Goal: Transaction & Acquisition: Download file/media

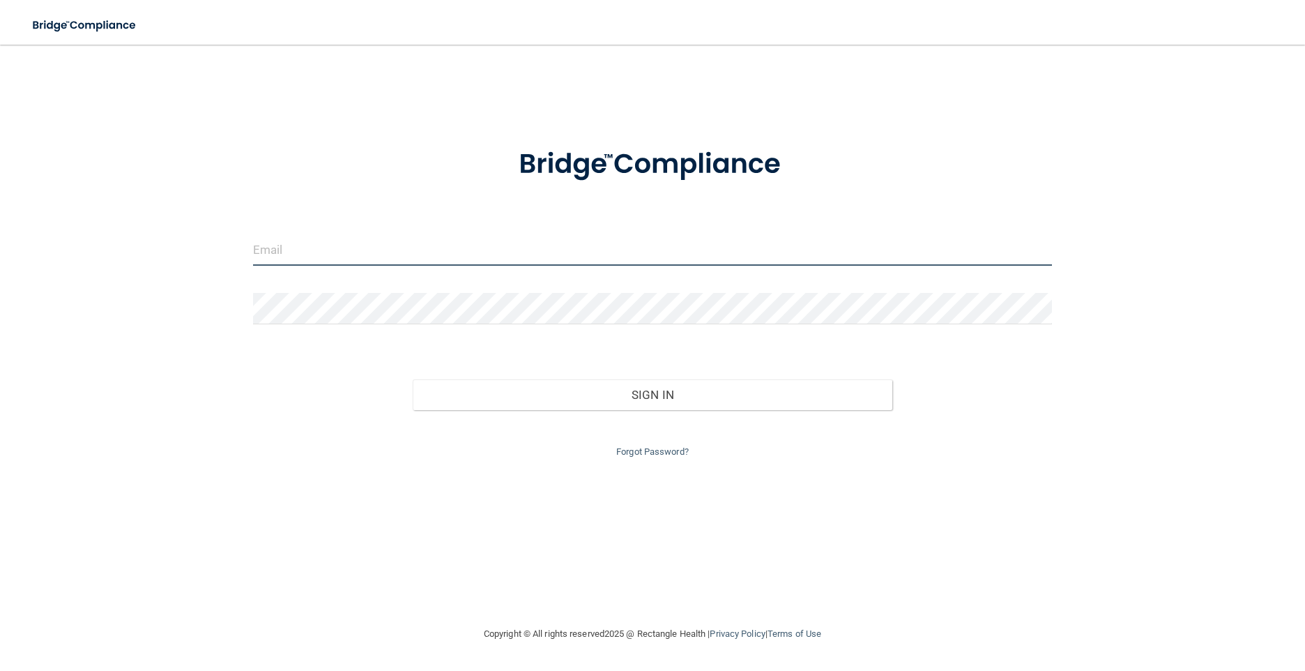
click at [406, 249] on input "email" at bounding box center [653, 249] width 800 height 31
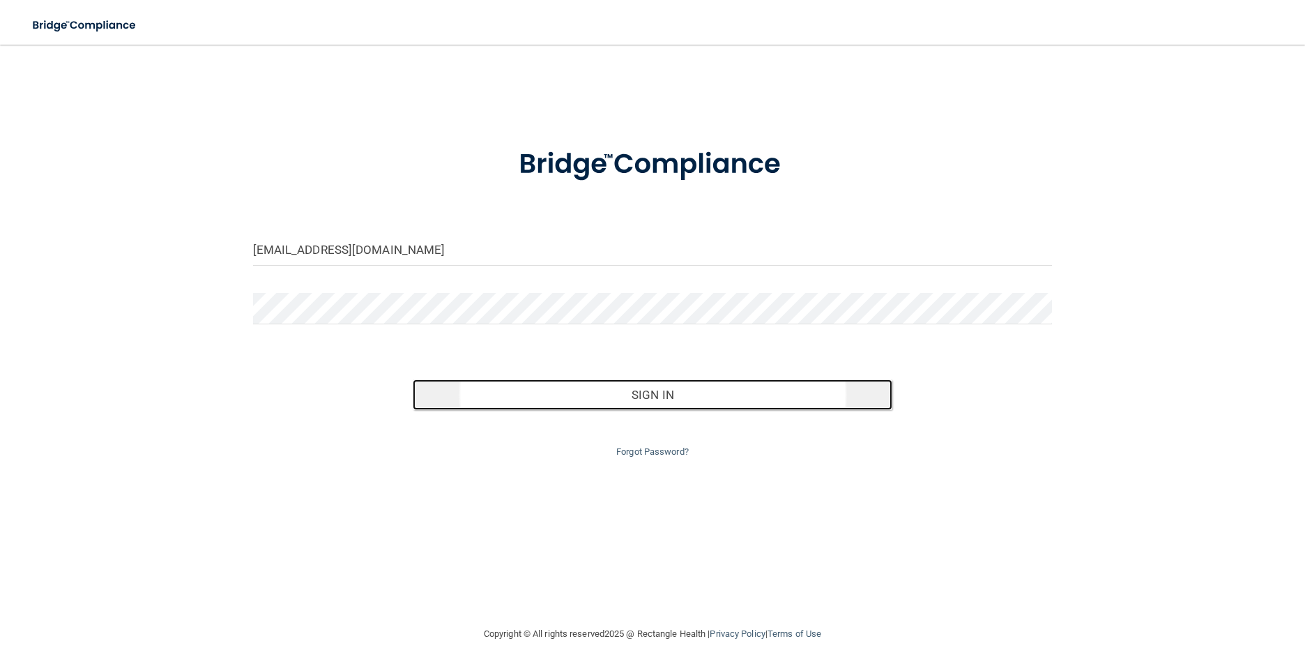
click at [685, 395] on button "Sign In" at bounding box center [653, 394] width 480 height 31
click at [621, 389] on button "Sign In" at bounding box center [653, 394] width 480 height 31
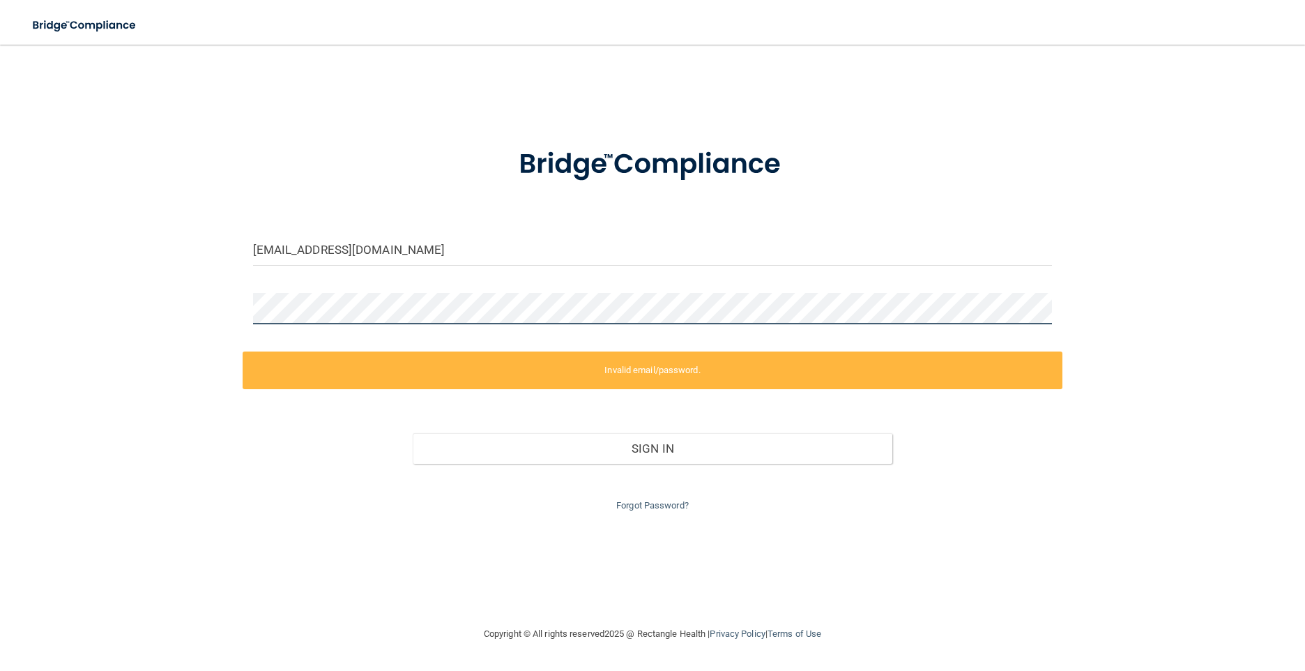
click at [98, 342] on div "[EMAIL_ADDRESS][DOMAIN_NAME] Invalid email/password. You don't have permission …" at bounding box center [653, 335] width 1250 height 553
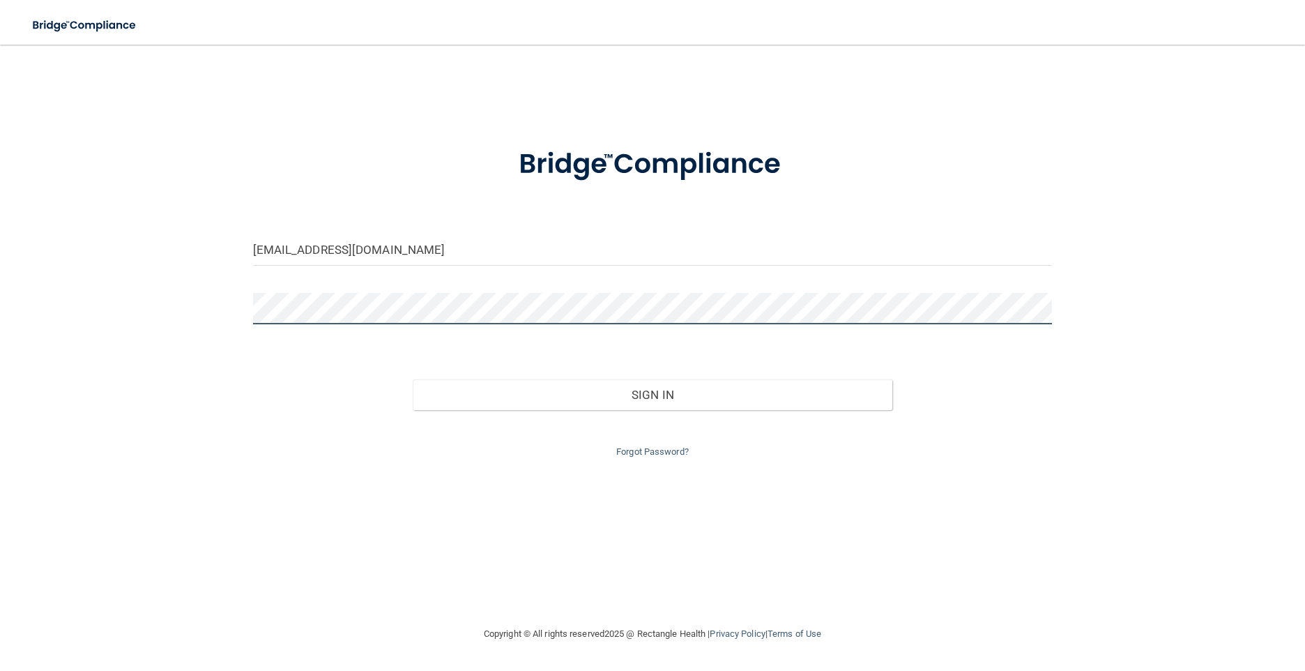
click at [413, 379] on button "Sign In" at bounding box center [653, 394] width 480 height 31
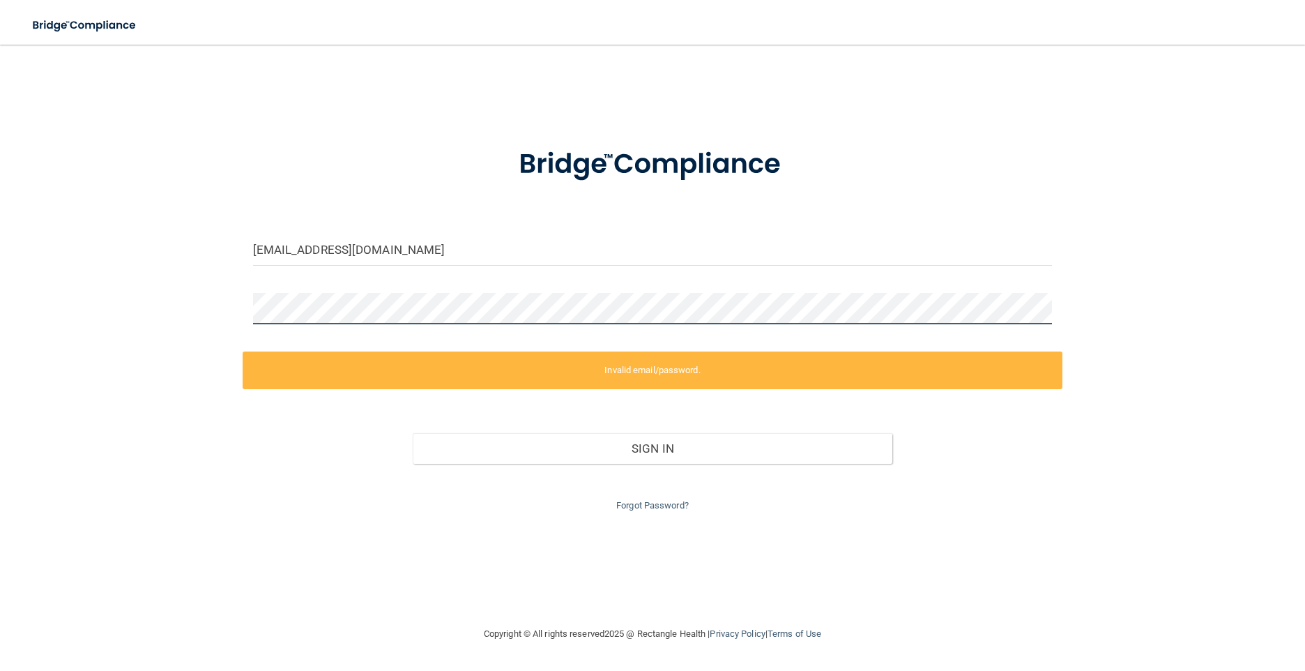
click at [137, 324] on div "[EMAIL_ADDRESS][DOMAIN_NAME] Invalid email/password. You don't have permission …" at bounding box center [653, 335] width 1250 height 553
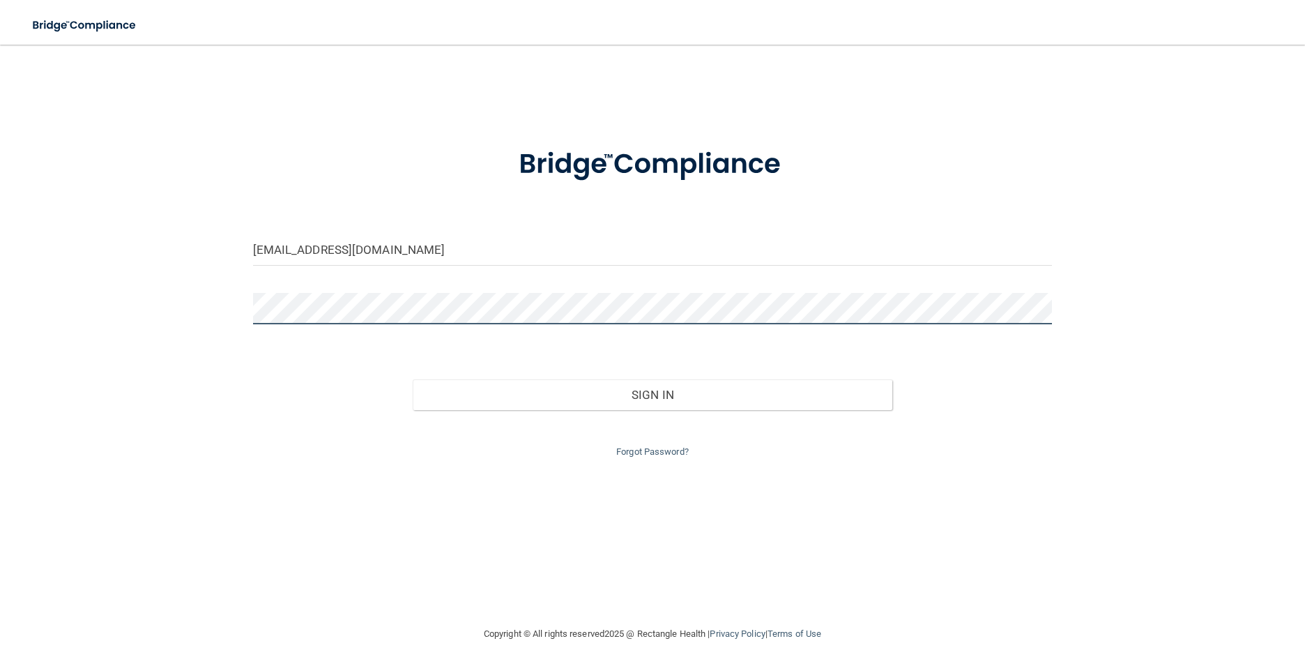
click at [413, 379] on button "Sign In" at bounding box center [653, 394] width 480 height 31
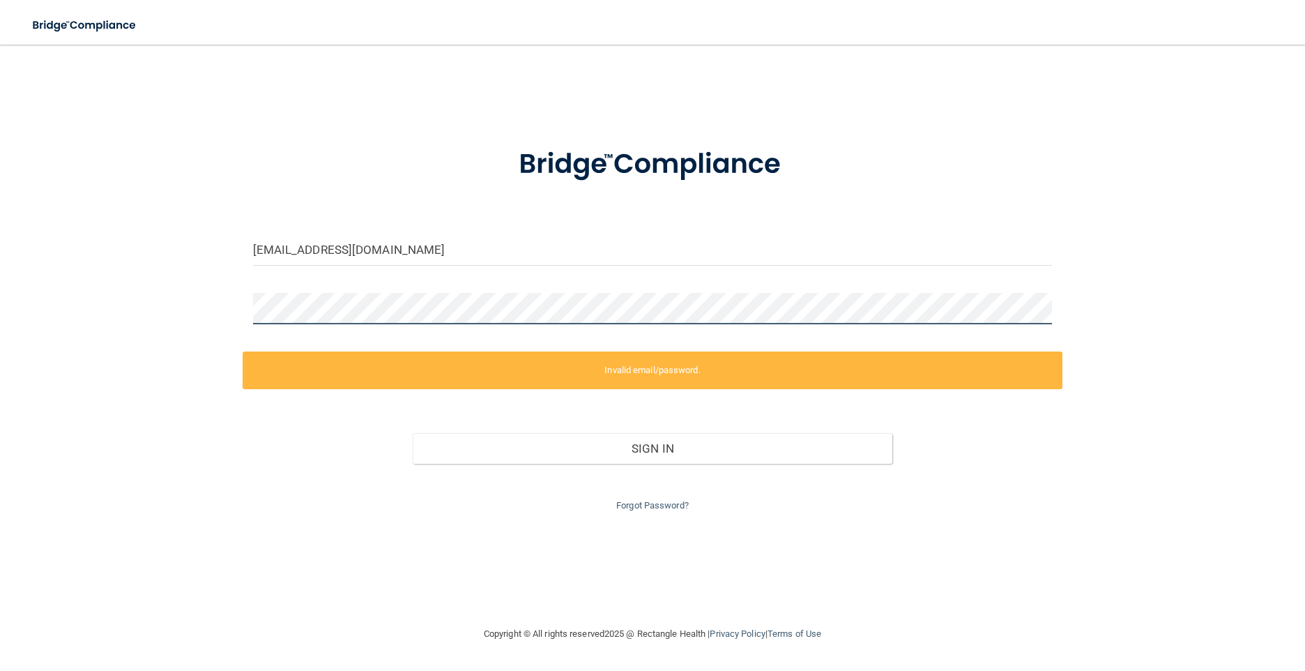
click at [413, 433] on button "Sign In" at bounding box center [653, 448] width 480 height 31
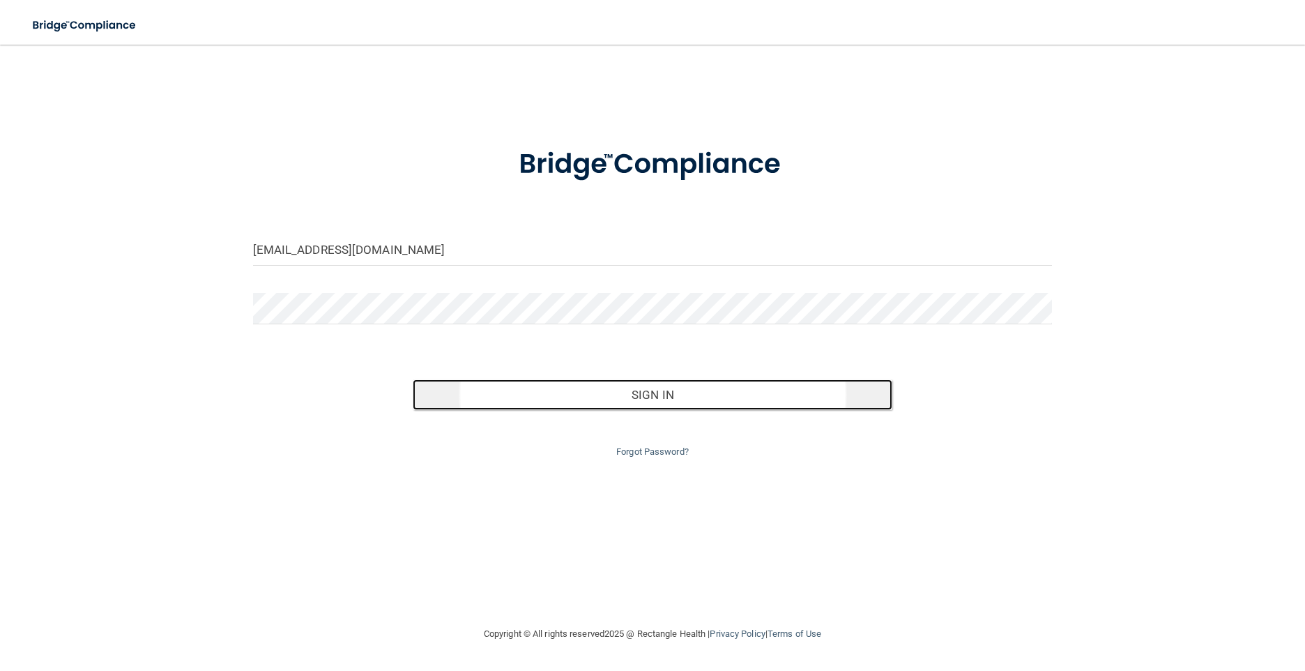
click at [617, 400] on button "Sign In" at bounding box center [653, 394] width 480 height 31
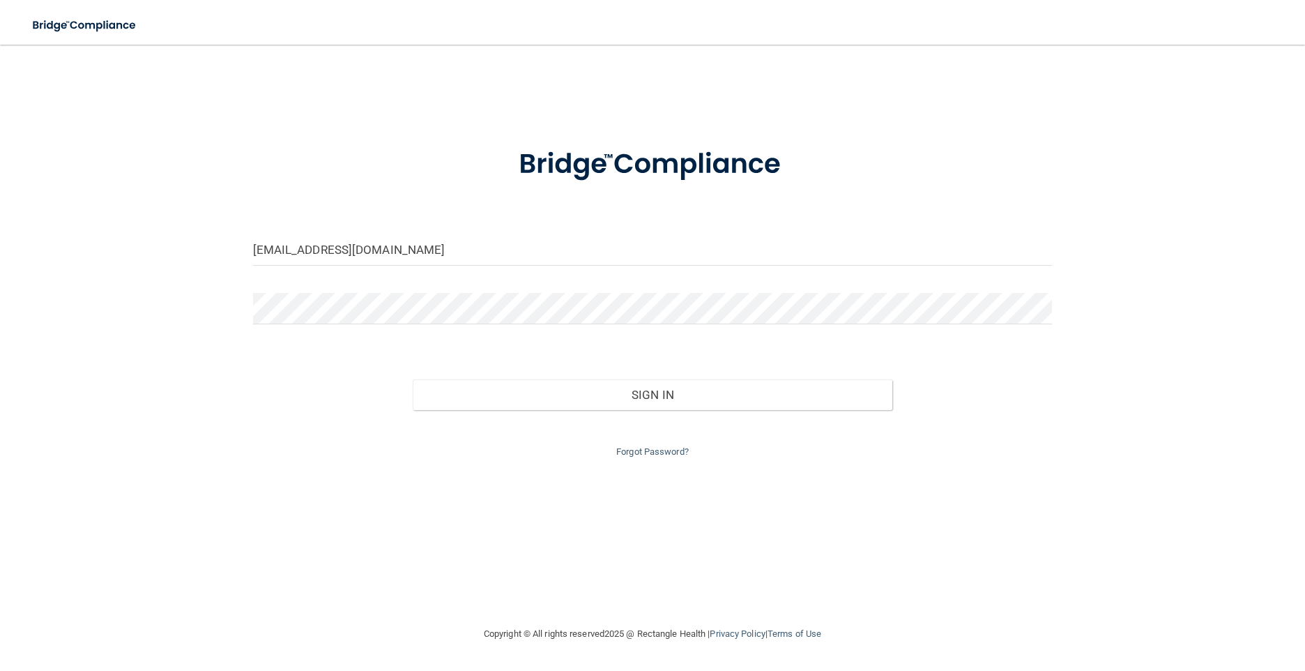
click at [578, 378] on div "Sign In" at bounding box center [653, 380] width 821 height 59
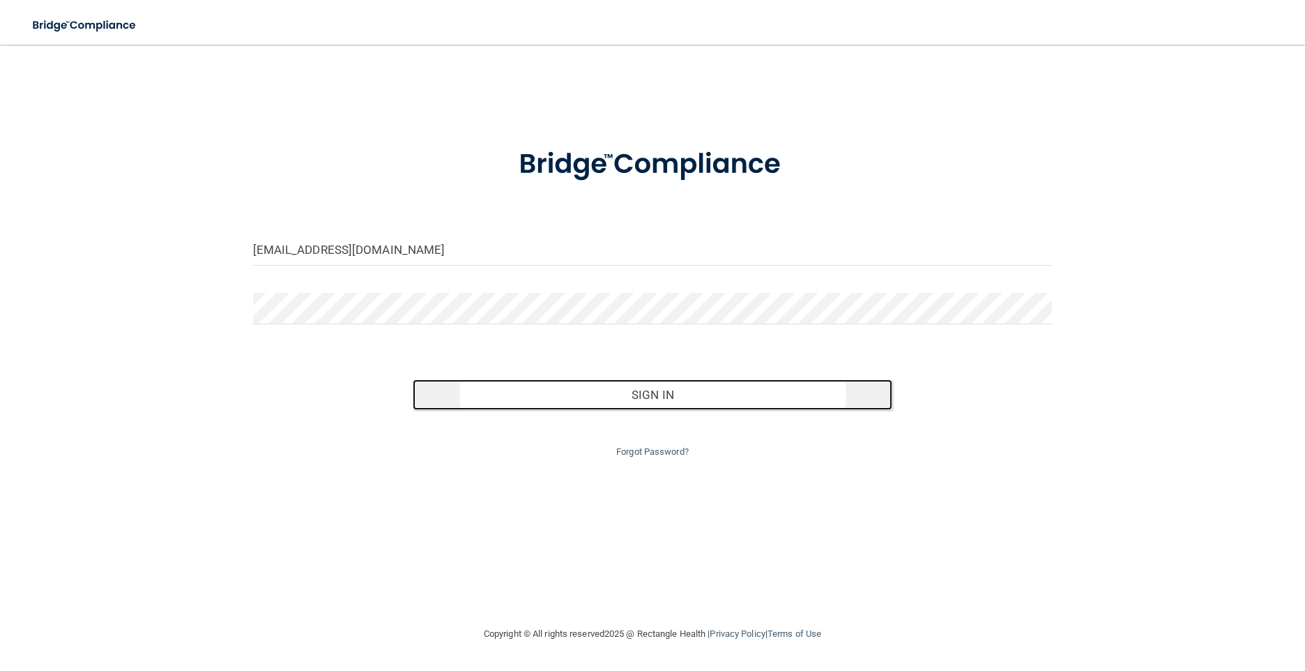
click at [582, 395] on button "Sign In" at bounding box center [653, 394] width 480 height 31
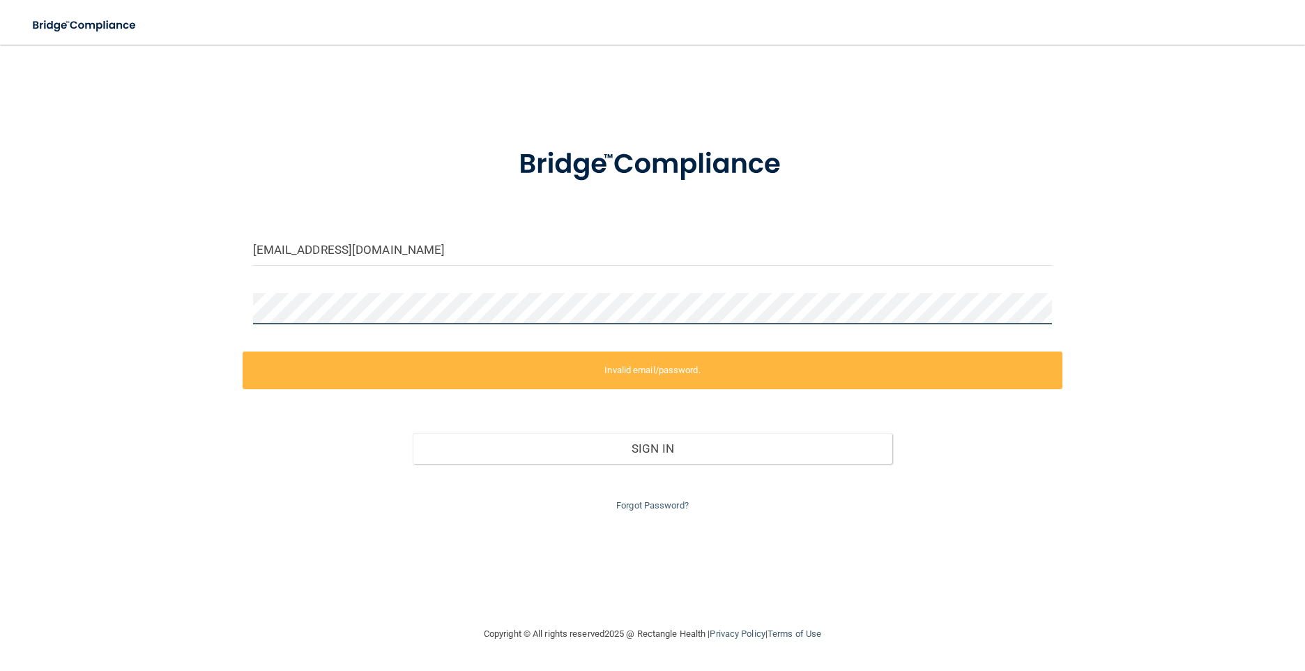
click at [168, 314] on div "[EMAIL_ADDRESS][DOMAIN_NAME] Invalid email/password. You don't have permission …" at bounding box center [653, 335] width 1250 height 553
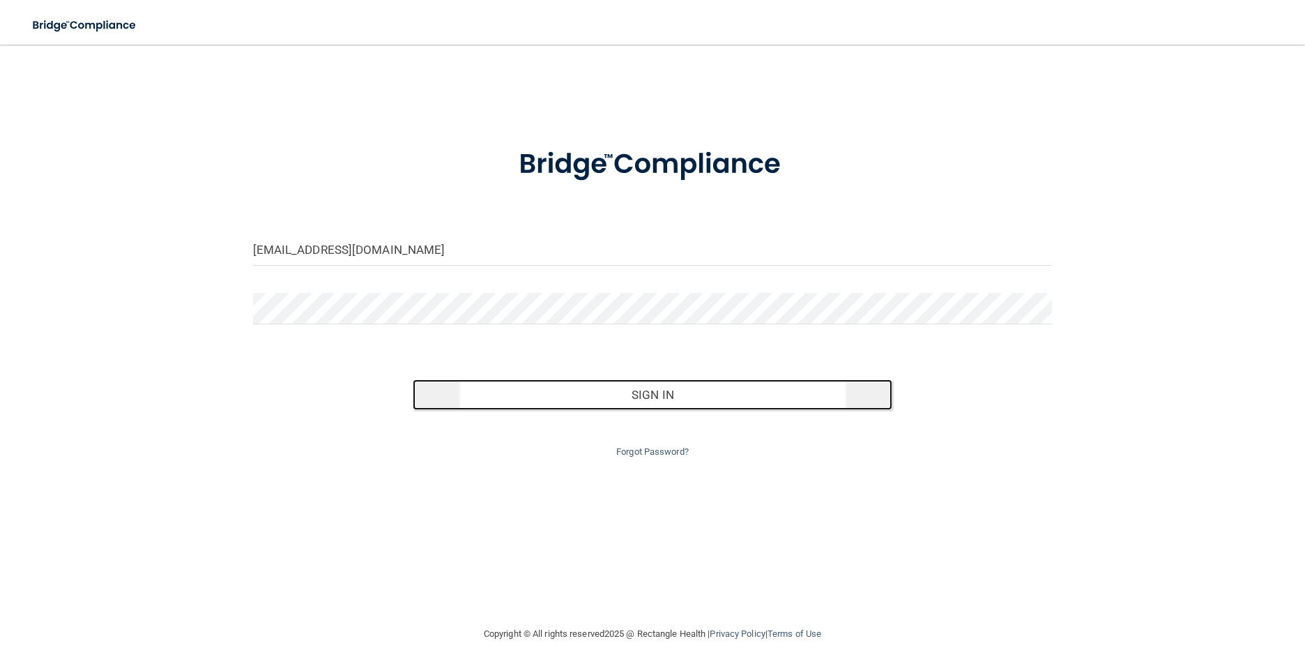
click at [678, 392] on button "Sign In" at bounding box center [653, 394] width 480 height 31
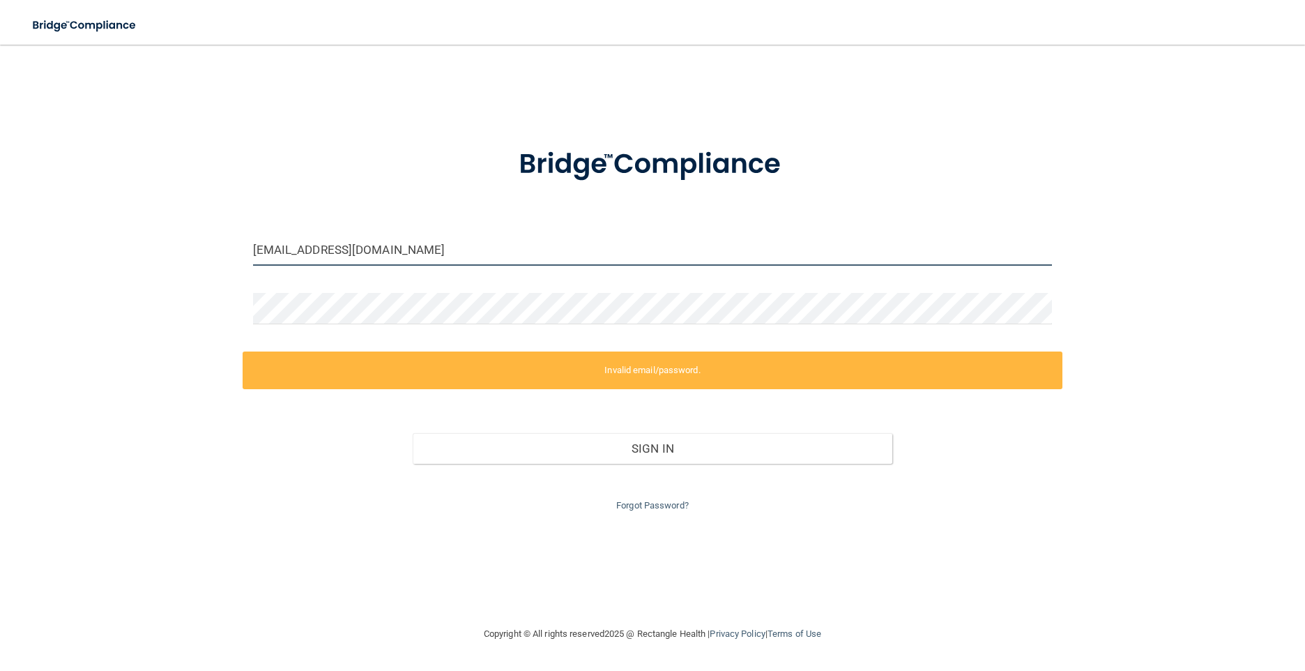
click at [415, 252] on input "[EMAIL_ADDRESS][DOMAIN_NAME]" at bounding box center [653, 249] width 800 height 31
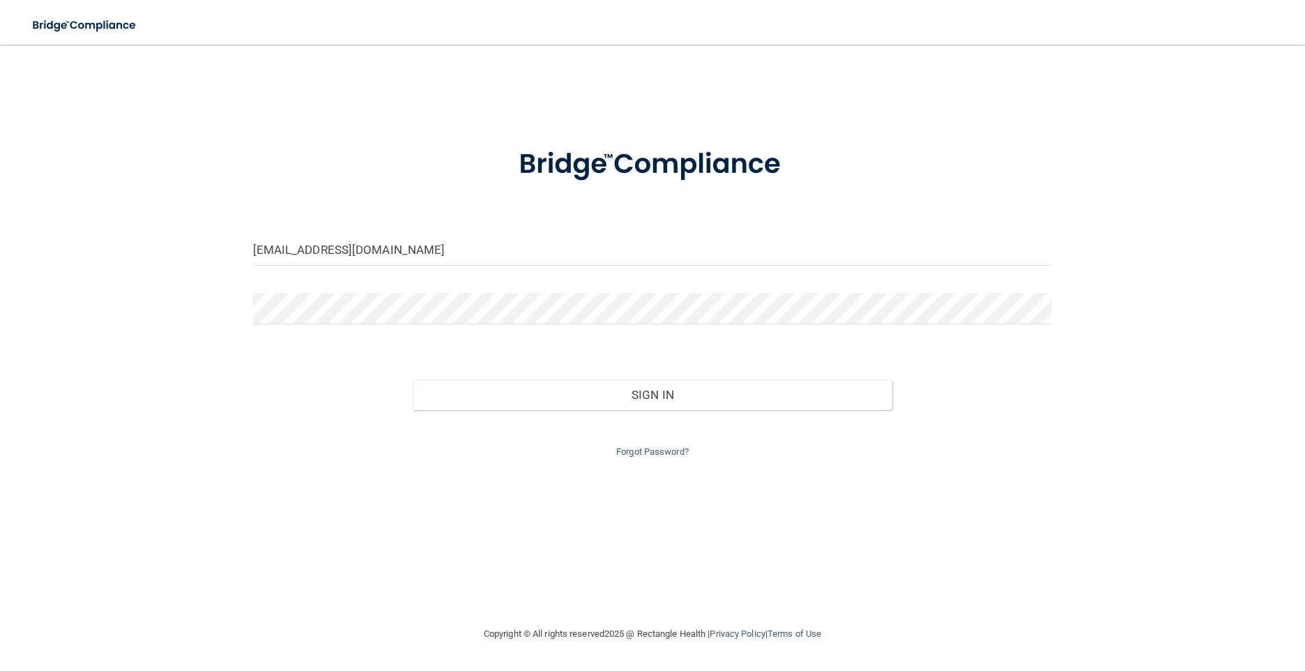
click at [292, 512] on div "[EMAIL_ADDRESS][DOMAIN_NAME] Invalid email/password. You don't have permission …" at bounding box center [653, 335] width 1250 height 553
drag, startPoint x: 453, startPoint y: 248, endPoint x: 225, endPoint y: 264, distance: 228.6
click at [225, 264] on div "[EMAIL_ADDRESS][DOMAIN_NAME] Invalid email/password. You don't have permission …" at bounding box center [653, 335] width 1250 height 553
click at [176, 327] on div "[EMAIL_ADDRESS][DOMAIN_NAME] Invalid email/password. You don't have permission …" at bounding box center [653, 335] width 1250 height 553
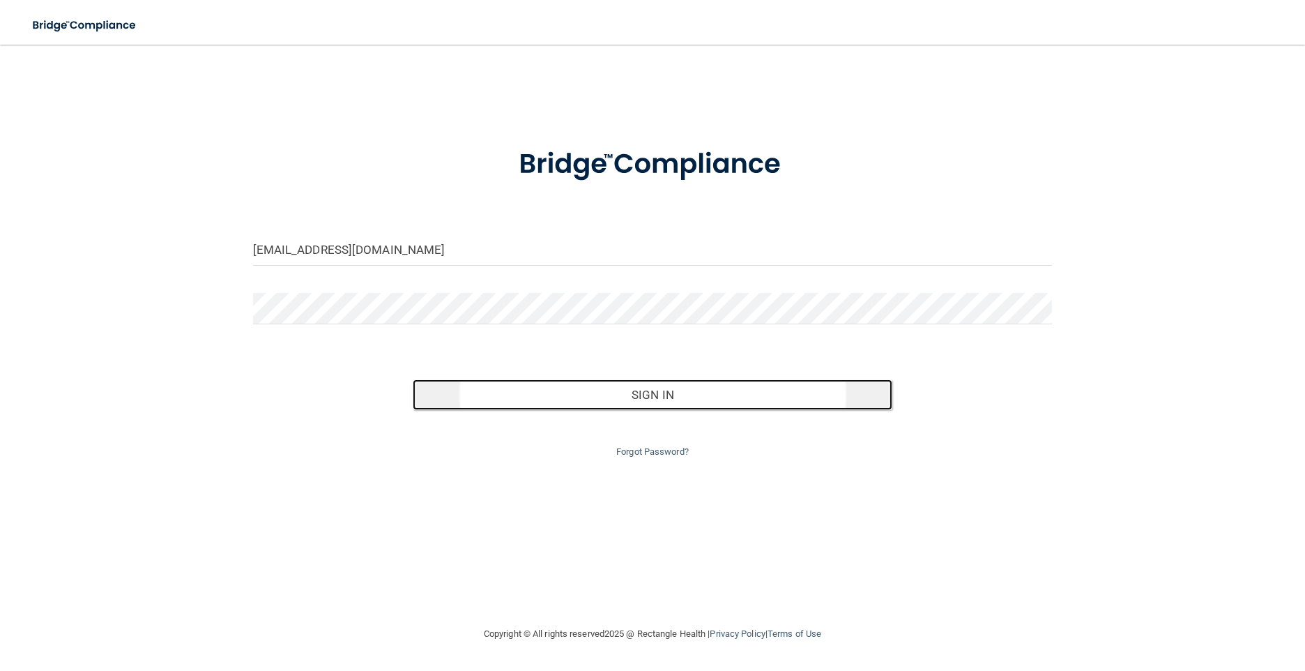
click at [593, 397] on button "Sign In" at bounding box center [653, 394] width 480 height 31
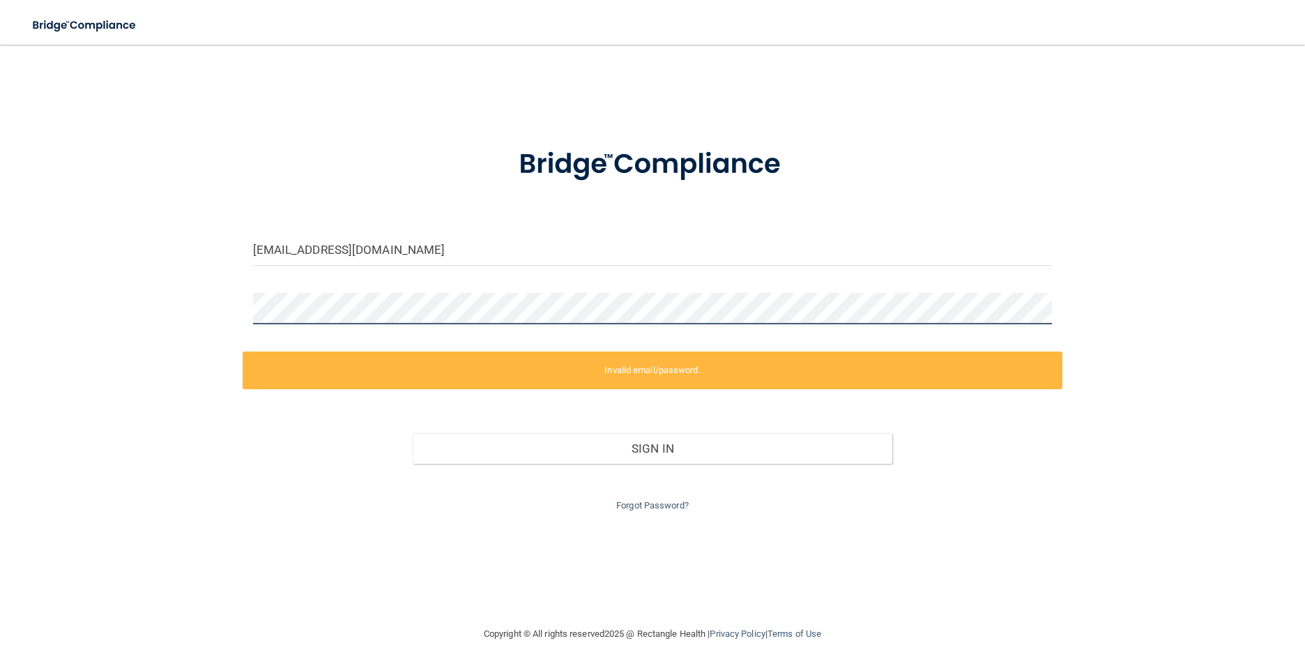
click at [128, 325] on div "[EMAIL_ADDRESS][DOMAIN_NAME] Invalid email/password. You don't have permission …" at bounding box center [653, 335] width 1250 height 553
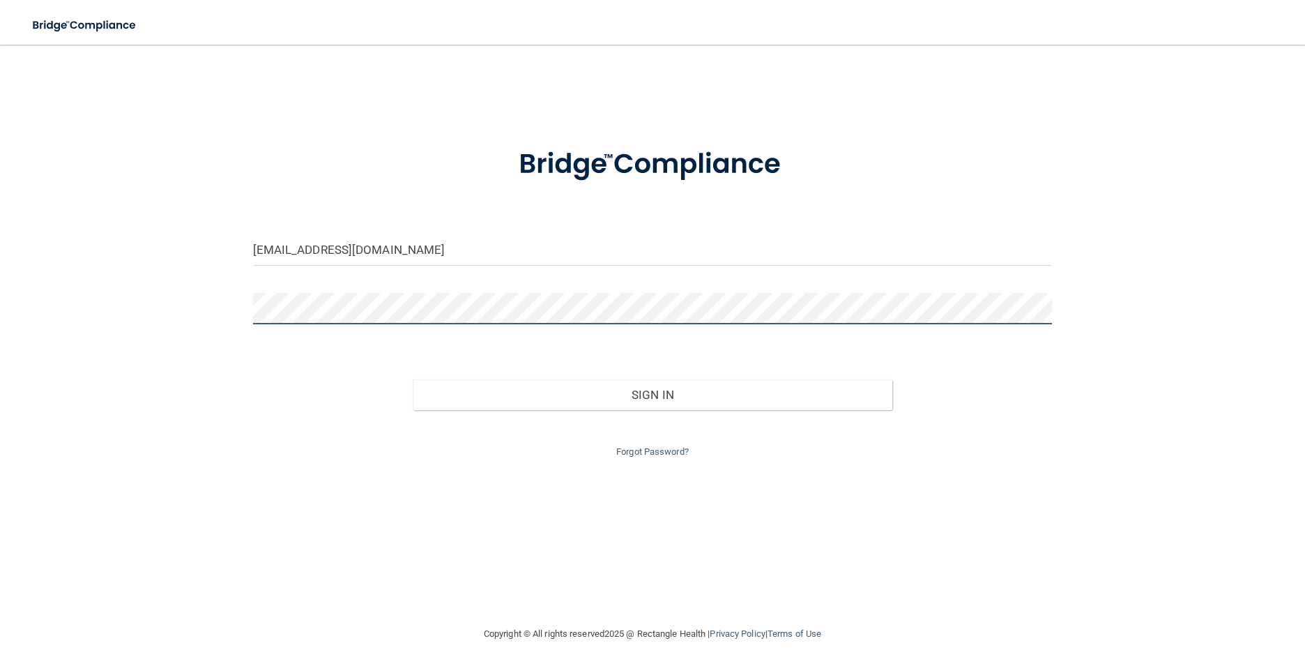
click at [413, 379] on button "Sign In" at bounding box center [653, 394] width 480 height 31
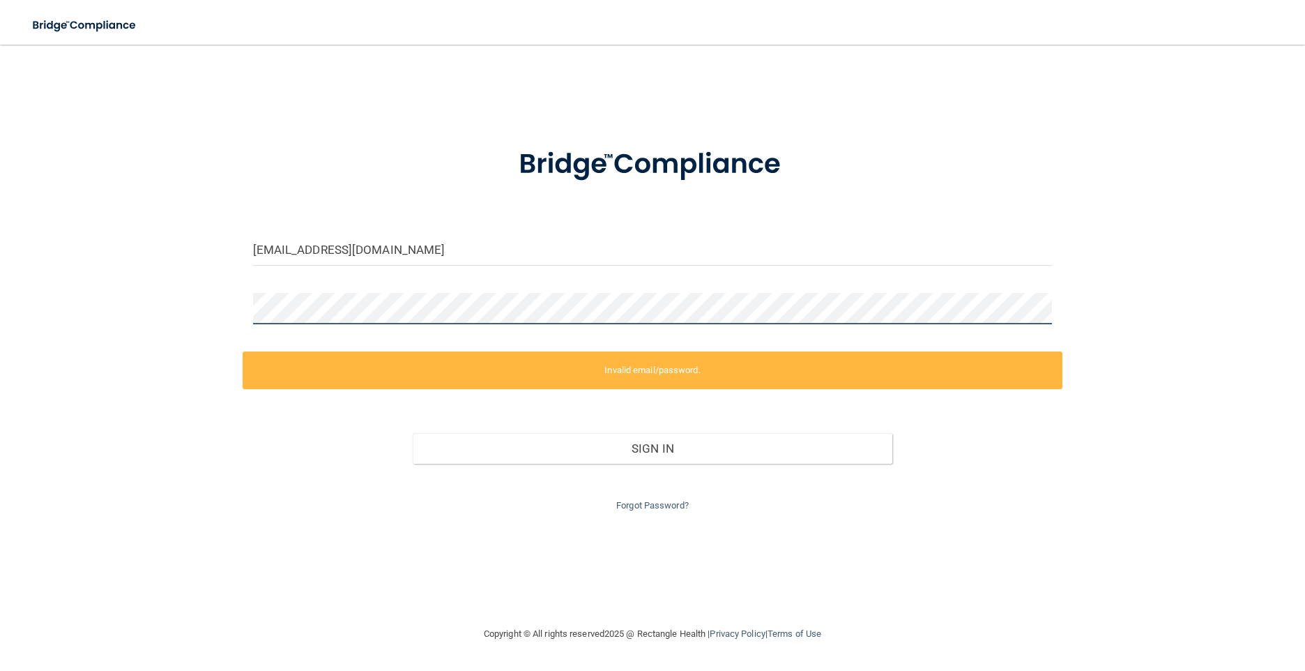
click at [149, 312] on div "[EMAIL_ADDRESS][DOMAIN_NAME] Invalid email/password. You don't have permission …" at bounding box center [653, 335] width 1250 height 553
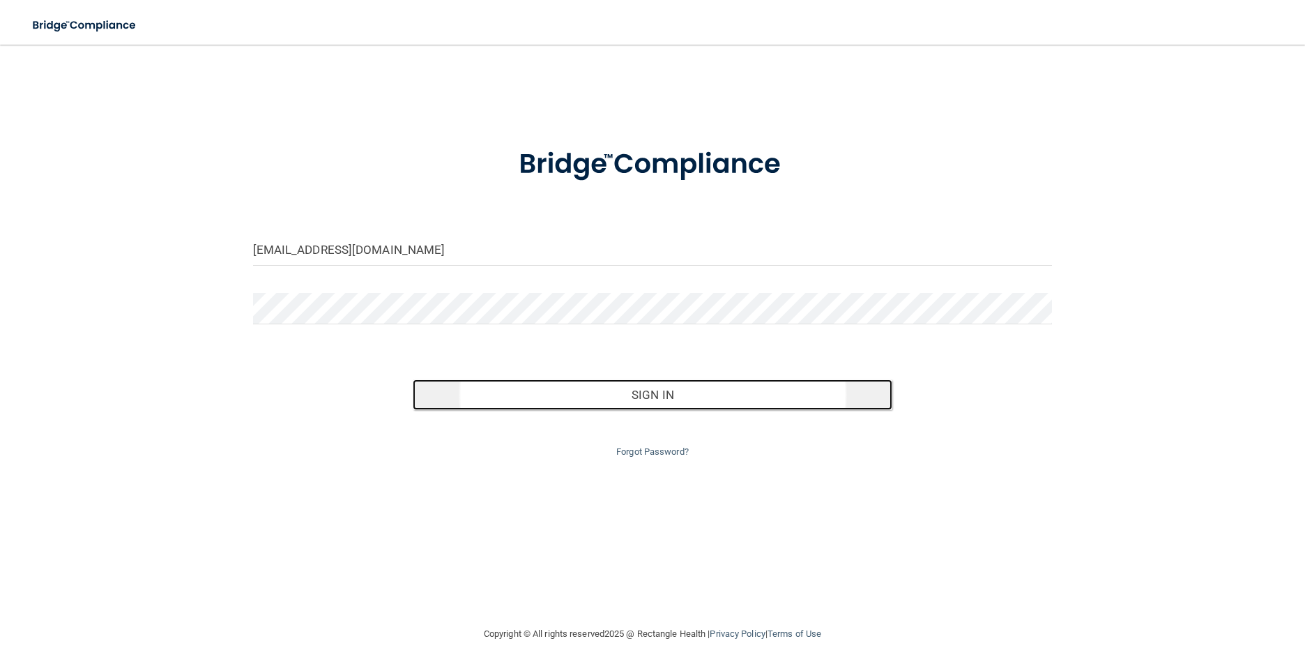
click at [595, 396] on button "Sign In" at bounding box center [653, 394] width 480 height 31
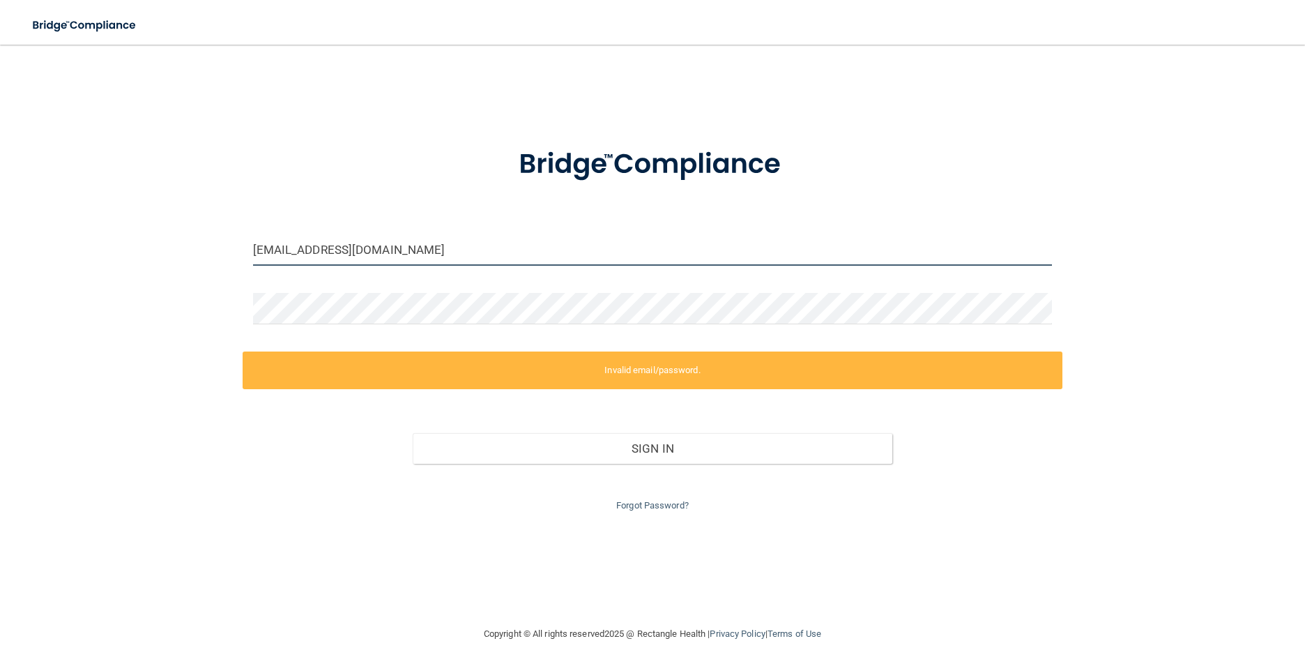
drag, startPoint x: 422, startPoint y: 250, endPoint x: 137, endPoint y: 240, distance: 285.4
click at [137, 240] on div "[EMAIL_ADDRESS][DOMAIN_NAME] Invalid email/password. You don't have permission …" at bounding box center [653, 335] width 1250 height 553
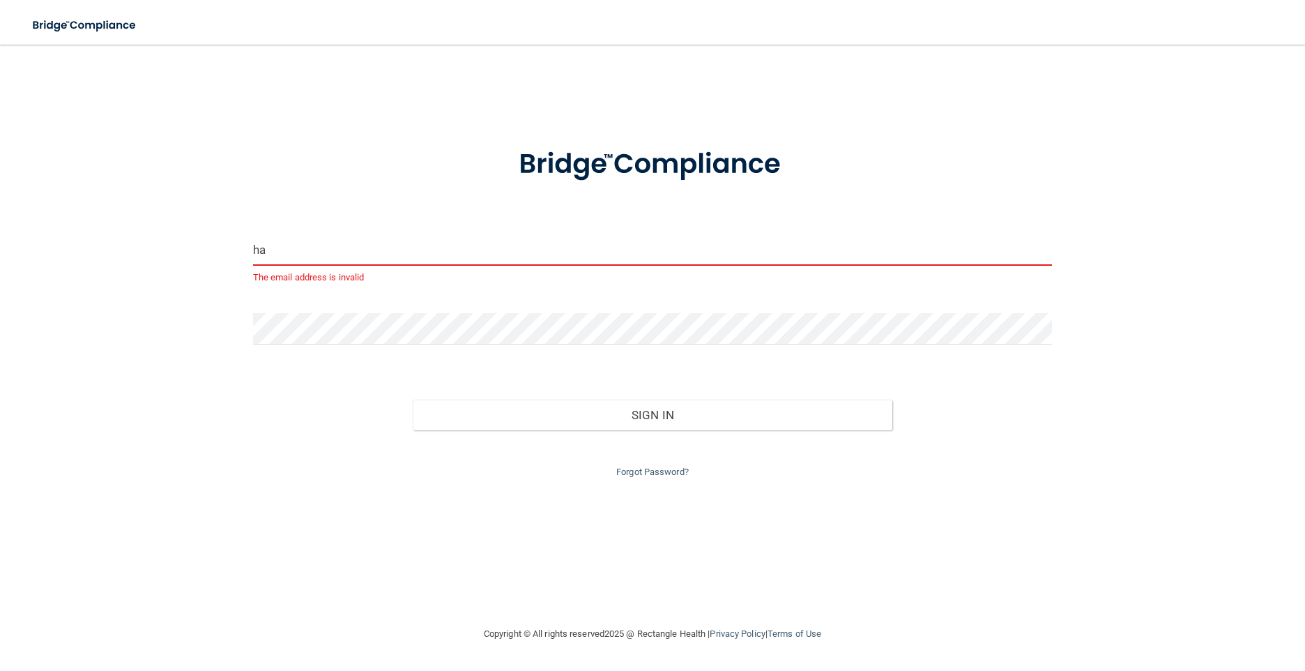
type input "h"
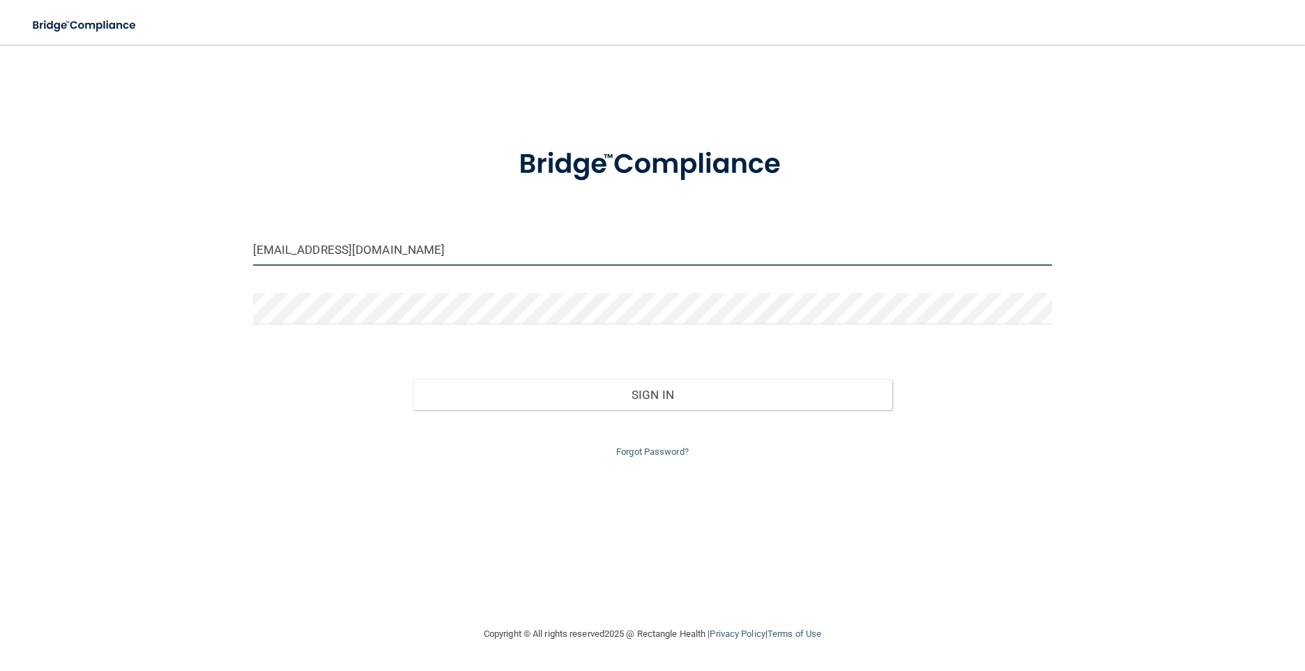
type input "[EMAIL_ADDRESS][DOMAIN_NAME]"
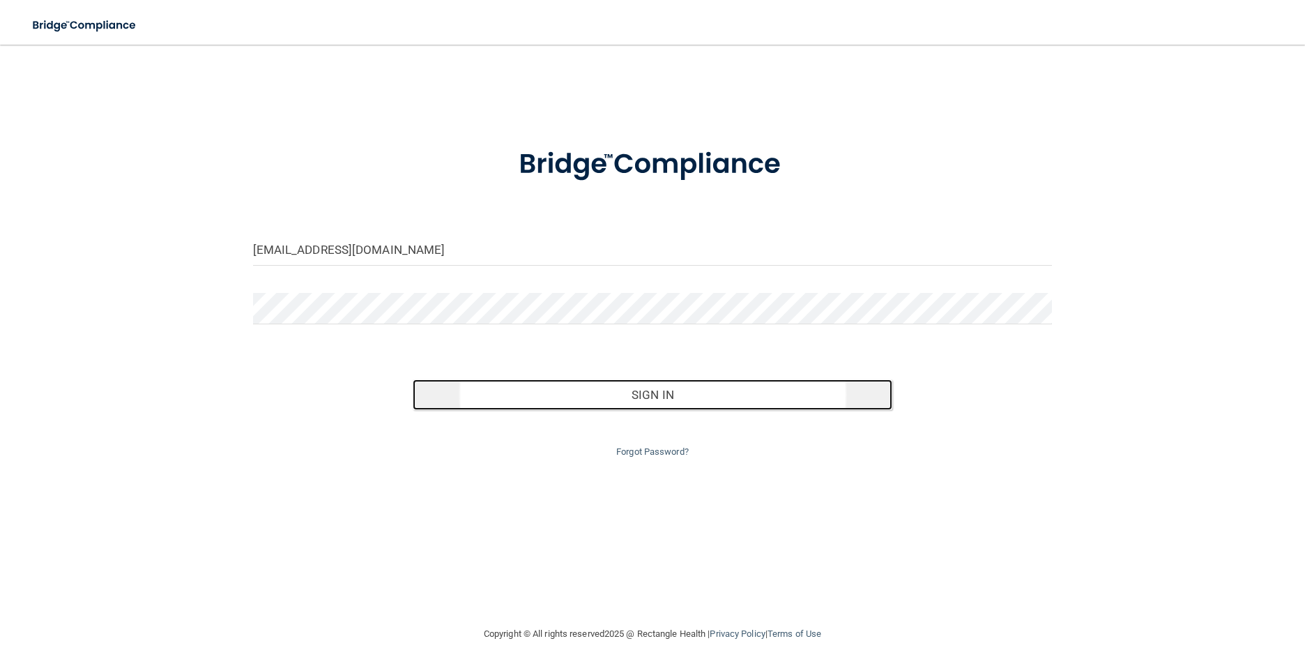
click at [671, 390] on button "Sign In" at bounding box center [653, 394] width 480 height 31
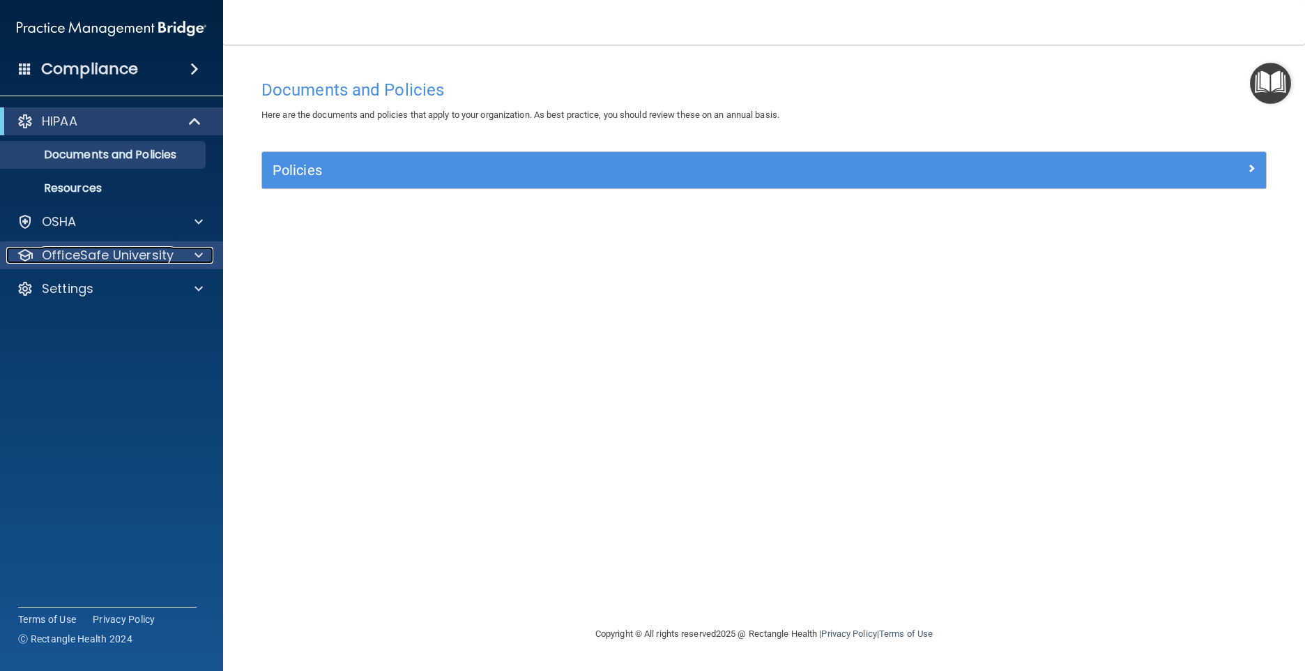
click at [201, 252] on span at bounding box center [199, 255] width 8 height 17
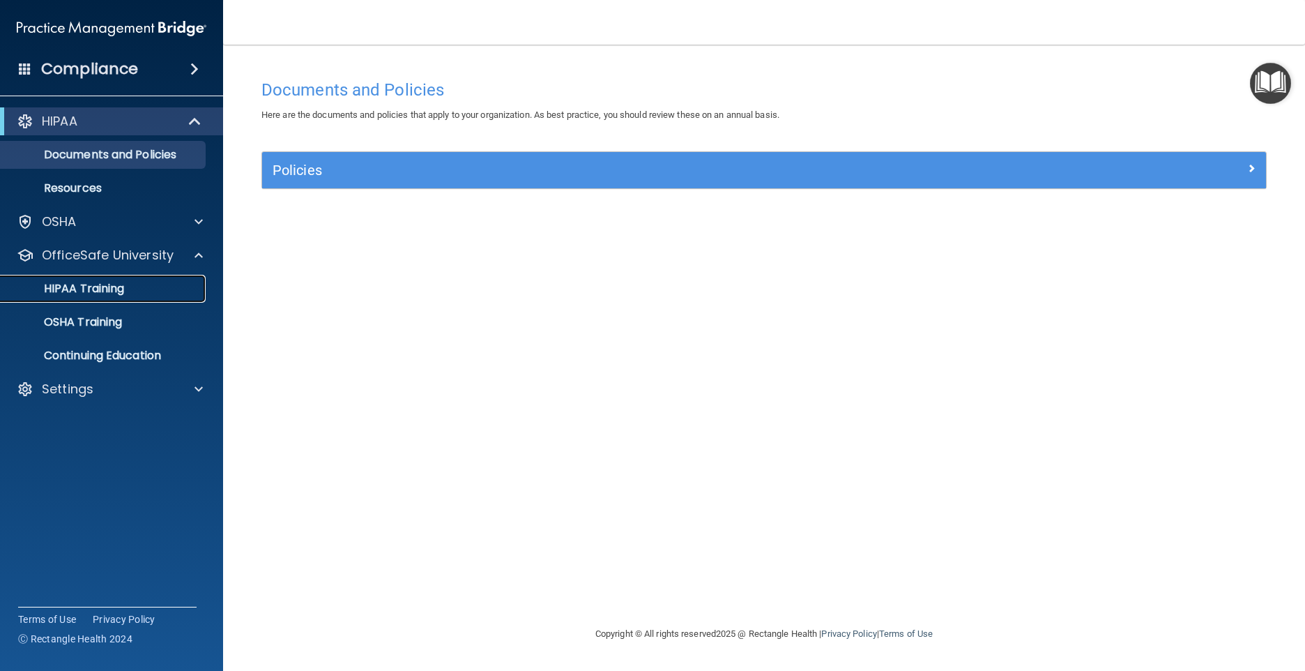
click at [145, 282] on div "HIPAA Training" at bounding box center [104, 289] width 190 height 14
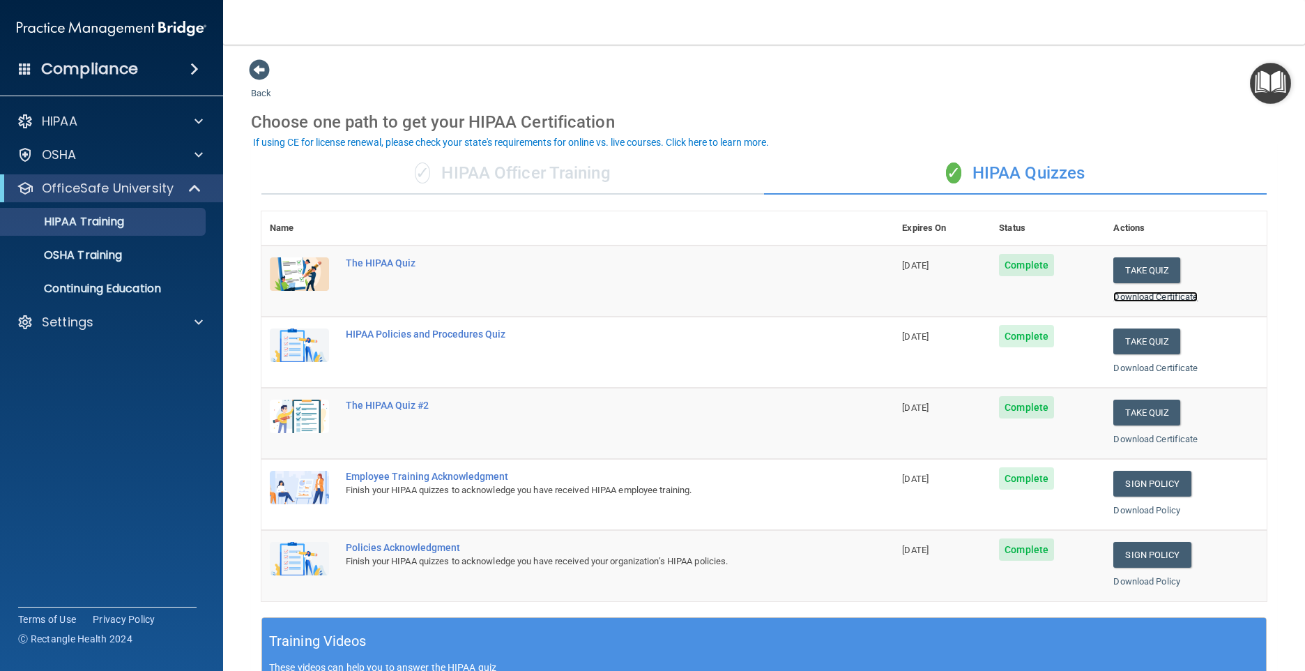
click at [1147, 297] on link "Download Certificate" at bounding box center [1156, 296] width 84 height 10
click at [1122, 371] on link "Download Certificate" at bounding box center [1156, 368] width 84 height 10
click at [1117, 441] on link "Download Certificate" at bounding box center [1156, 439] width 84 height 10
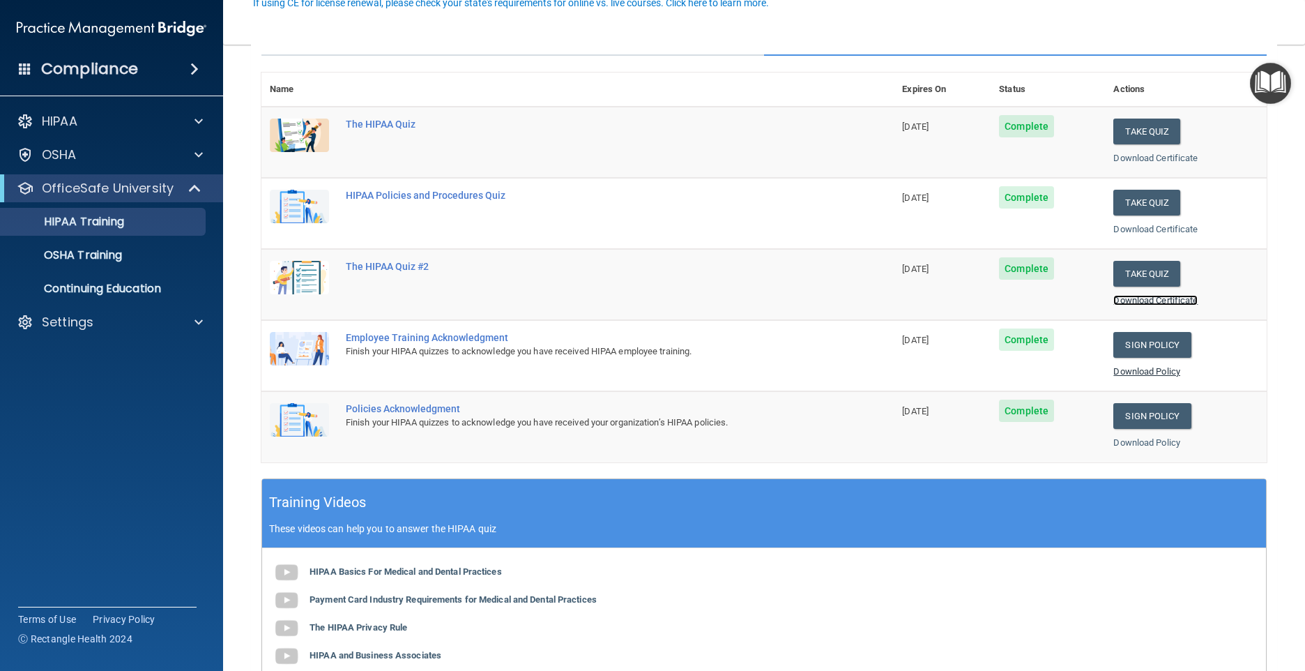
scroll to position [139, 0]
click at [1134, 372] on link "Download Policy" at bounding box center [1147, 370] width 67 height 10
click at [1141, 442] on link "Download Policy" at bounding box center [1147, 442] width 67 height 10
click at [145, 256] on div "OSHA Training" at bounding box center [104, 255] width 190 height 14
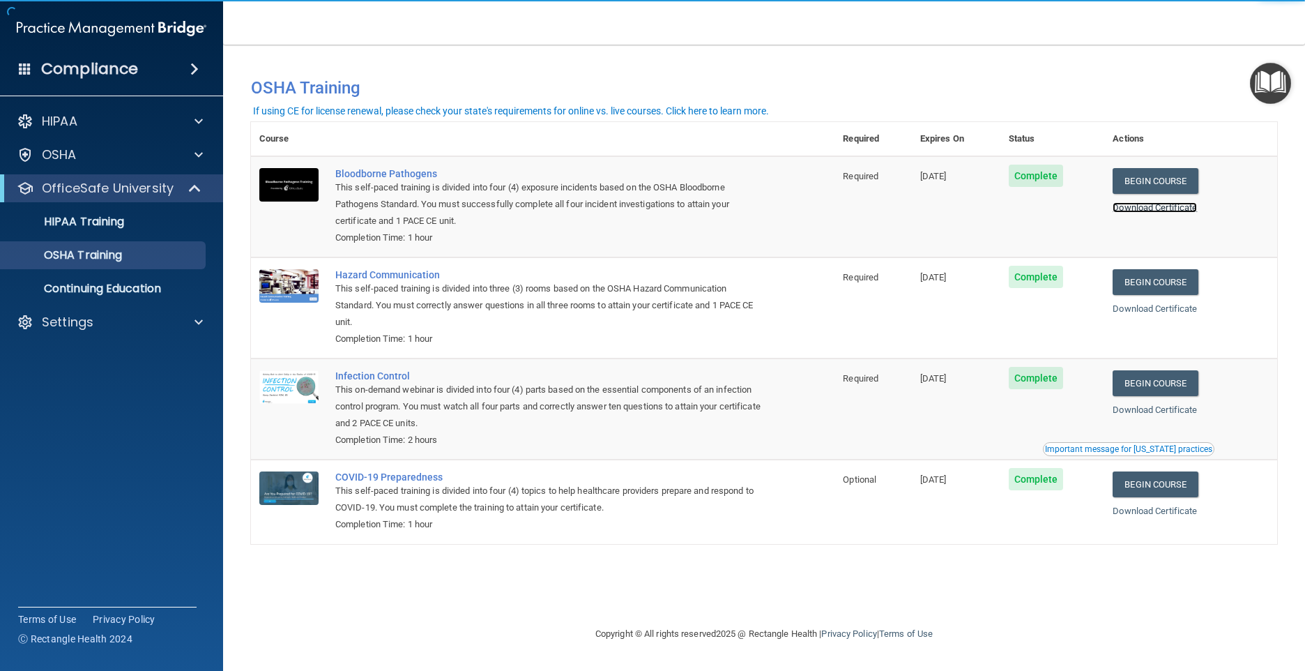
click at [1171, 208] on link "Download Certificate" at bounding box center [1155, 207] width 84 height 10
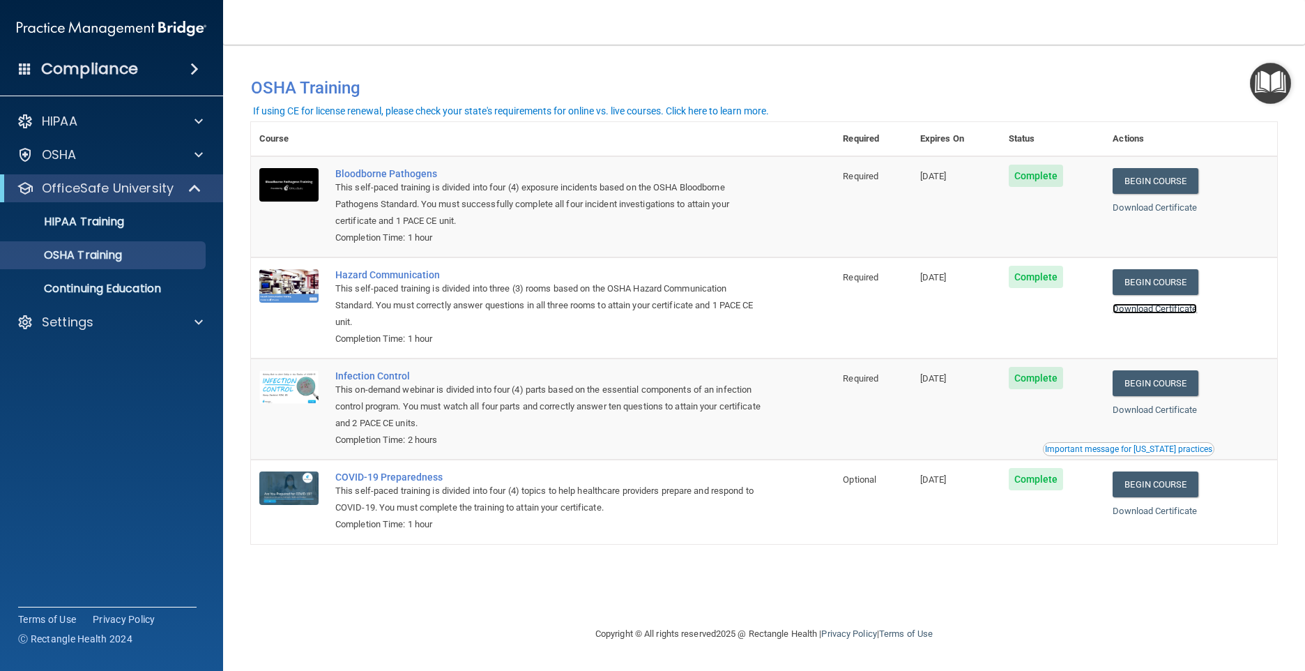
click at [1178, 311] on link "Download Certificate" at bounding box center [1155, 308] width 84 height 10
click at [1171, 407] on link "Download Certificate" at bounding box center [1155, 409] width 84 height 10
click at [1156, 515] on link "Download Certificate" at bounding box center [1155, 511] width 84 height 10
click at [73, 320] on p "Settings" at bounding box center [68, 322] width 52 height 17
click at [79, 390] on p "Sign Out" at bounding box center [104, 389] width 190 height 14
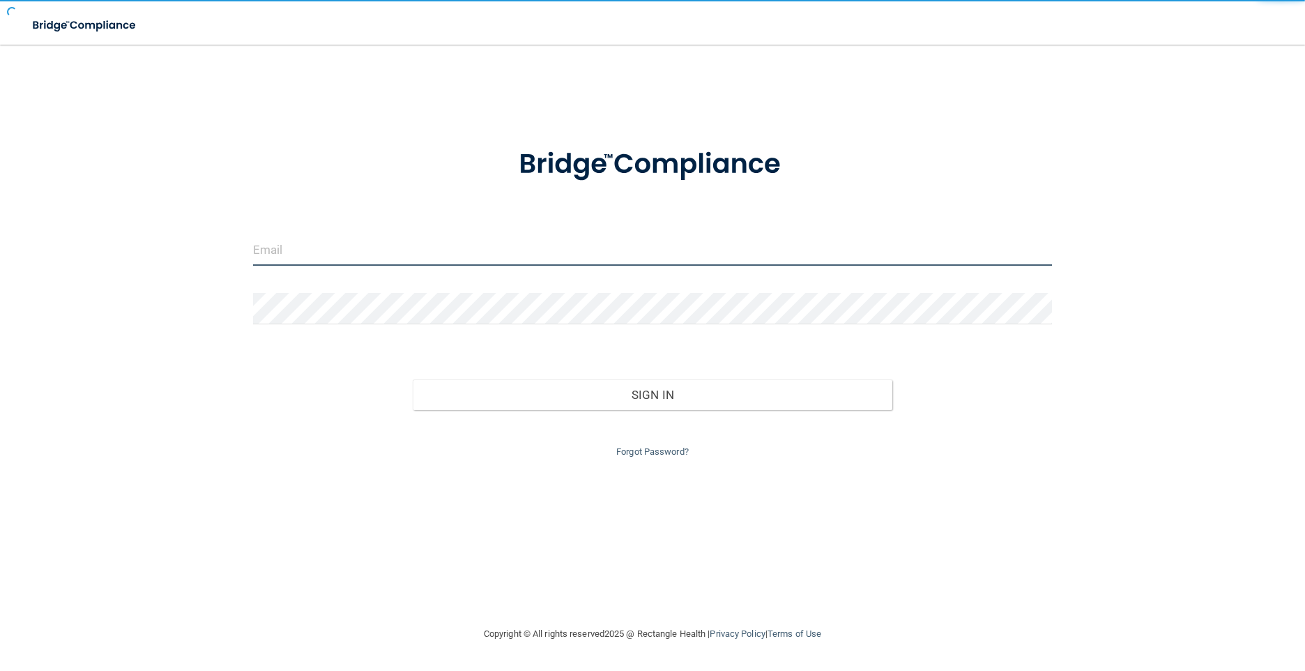
type input "[EMAIL_ADDRESS][DOMAIN_NAME]"
